Goal: Check status: Check status

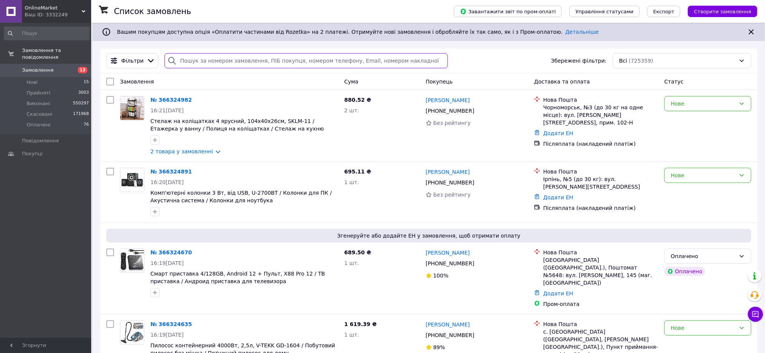
click at [194, 60] on input "search" at bounding box center [305, 60] width 283 height 15
paste input "365892813"
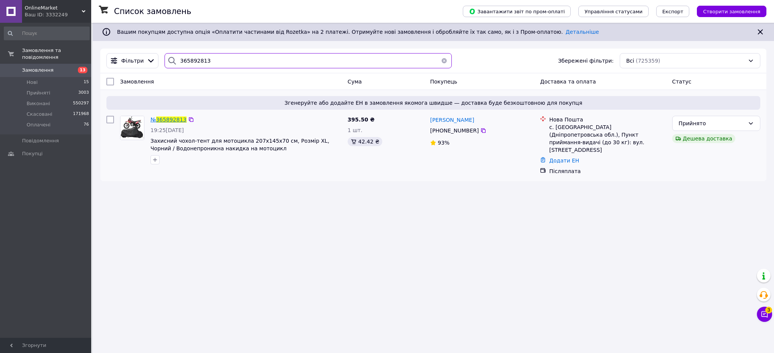
type input "365892813"
click at [178, 121] on span "365892813" at bounding box center [171, 120] width 30 height 6
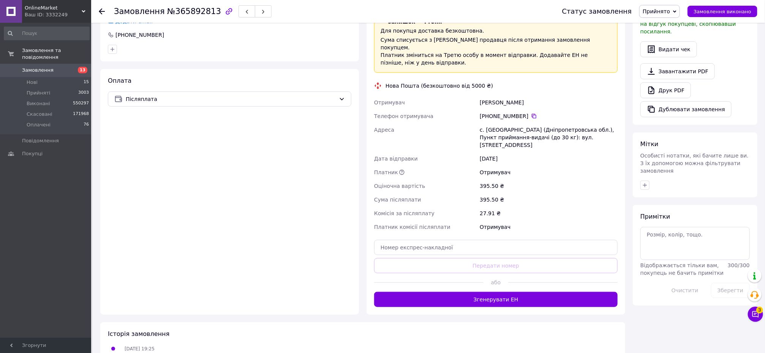
scroll to position [259, 0]
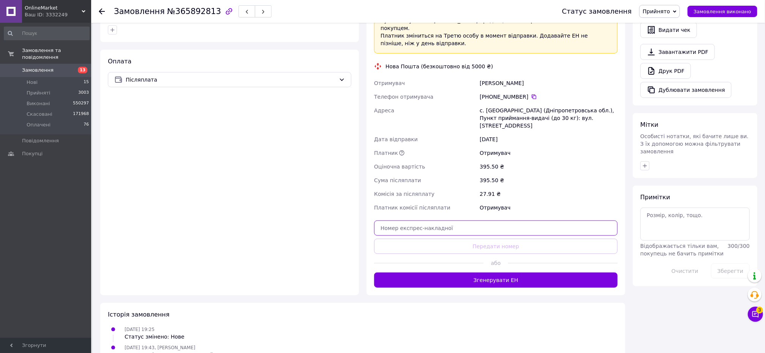
click at [422, 221] on input "text" at bounding box center [495, 228] width 243 height 15
paste input "20451269162216"
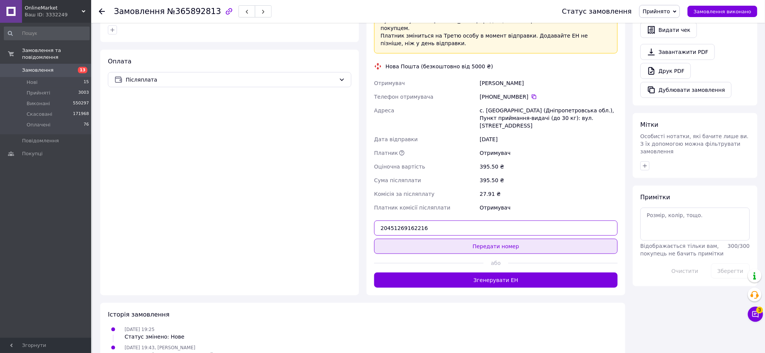
type input "20451269162216"
click at [458, 239] on button "Передати номер" at bounding box center [495, 246] width 243 height 15
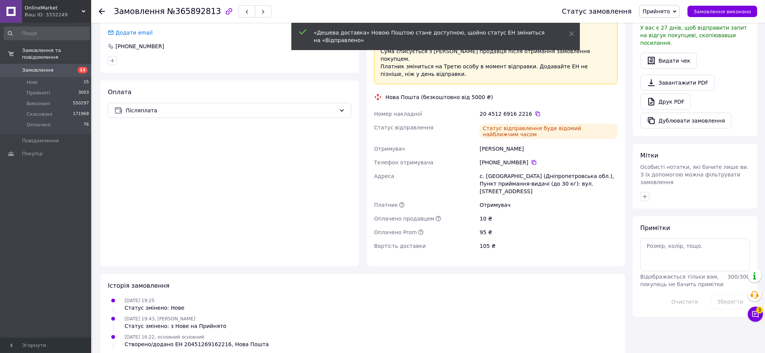
scroll to position [234, 0]
